Goal: Information Seeking & Learning: Learn about a topic

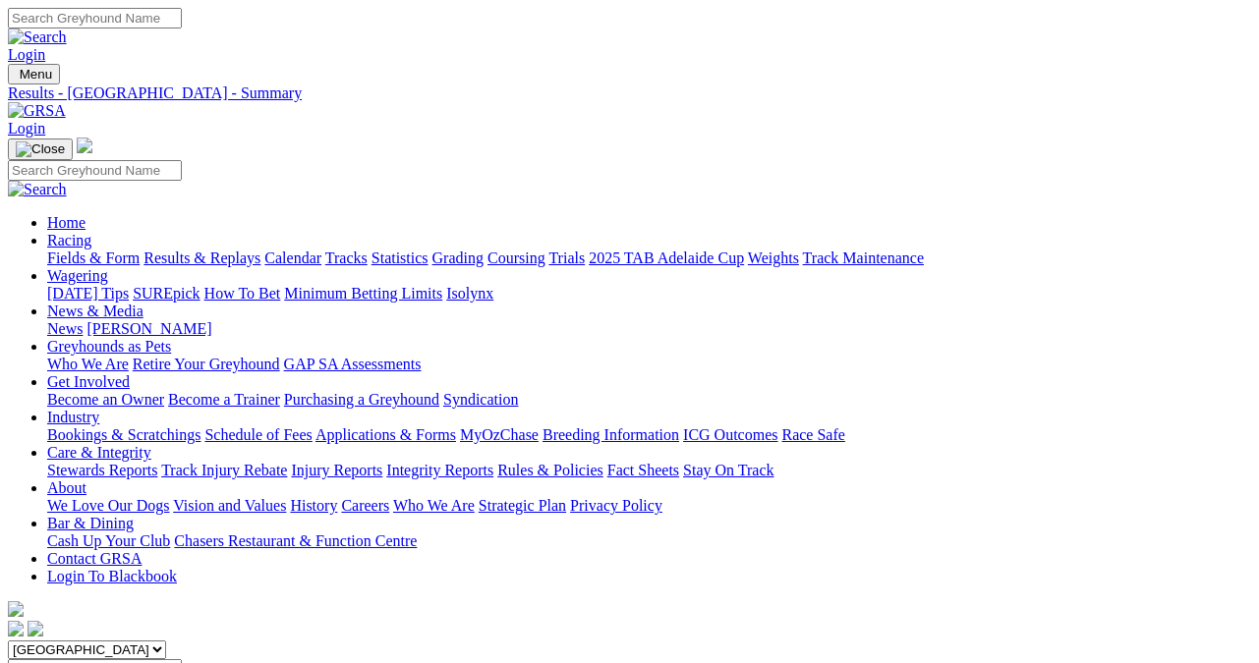
click at [210, 250] on link "Results & Replays" at bounding box center [201, 258] width 117 height 17
click at [47, 250] on link "Fields & Form" at bounding box center [93, 258] width 92 height 17
